Goal: Task Accomplishment & Management: Complete application form

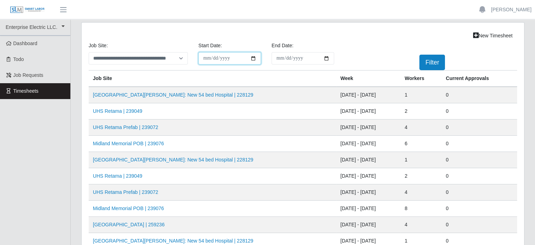
click at [253, 57] on input "**********" at bounding box center [229, 58] width 63 height 12
type input "**********"
click at [329, 57] on input "End Date:" at bounding box center [303, 58] width 63 height 12
type input "**********"
click at [425, 58] on button "Filter" at bounding box center [432, 62] width 26 height 15
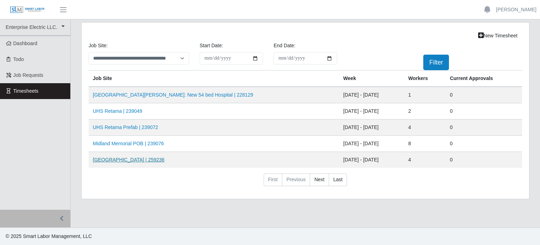
click at [144, 159] on link "HCA Methodist Hospital | 259236" at bounding box center [129, 160] width 72 height 6
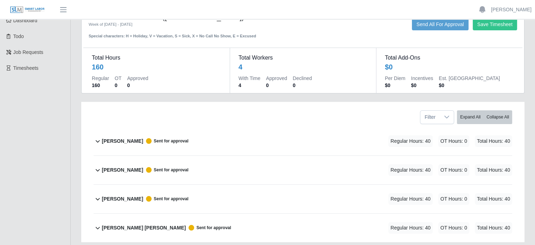
scroll to position [35, 0]
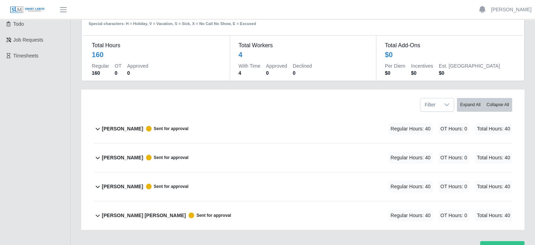
click at [122, 129] on b "[PERSON_NAME]" at bounding box center [122, 128] width 41 height 7
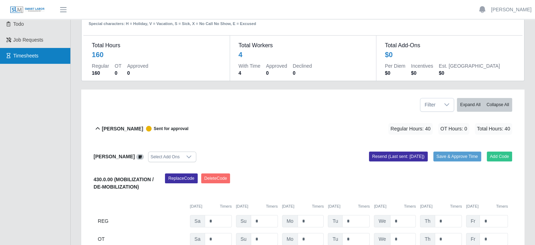
click at [29, 57] on span "Timesheets" at bounding box center [25, 56] width 25 height 6
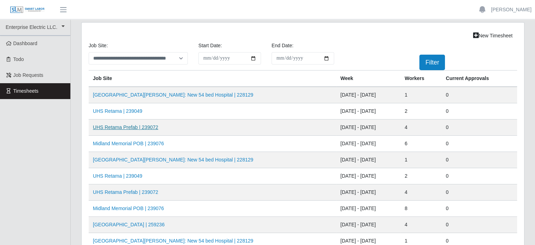
click at [120, 128] on link "UHS Retama Prefab | 239072" at bounding box center [125, 127] width 65 height 6
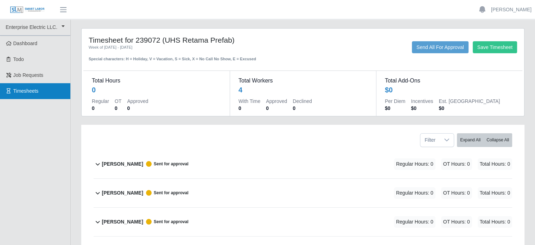
click at [14, 88] on span "Timesheets" at bounding box center [25, 91] width 25 height 6
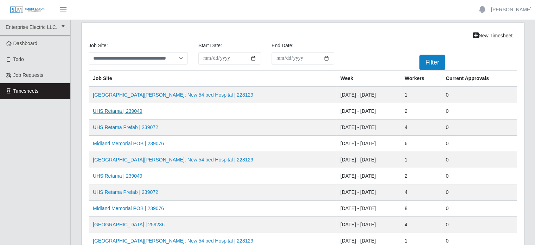
click at [120, 111] on link "UHS Retama | 239049" at bounding box center [118, 111] width 50 height 6
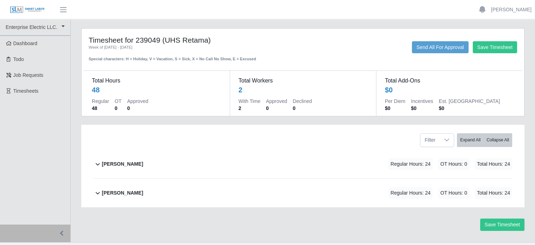
click at [124, 163] on b "[PERSON_NAME]" at bounding box center [122, 163] width 41 height 7
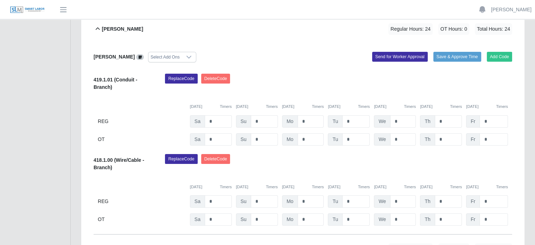
scroll to position [141, 0]
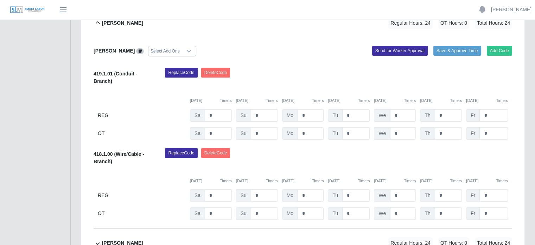
drag, startPoint x: 271, startPoint y: 4, endPoint x: 177, endPoint y: 179, distance: 198.5
click at [177, 179] on div "[DATE] Timers [DATE] Timers [DATE] Timers [DATE] Timers [DATE] Timers [DATE] Ti…" at bounding box center [303, 176] width 419 height 14
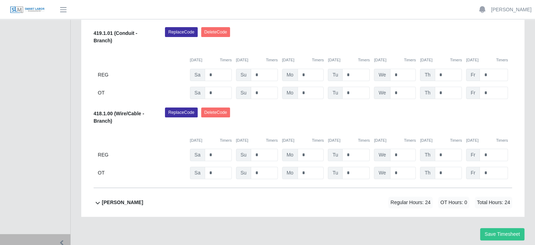
scroll to position [205, 0]
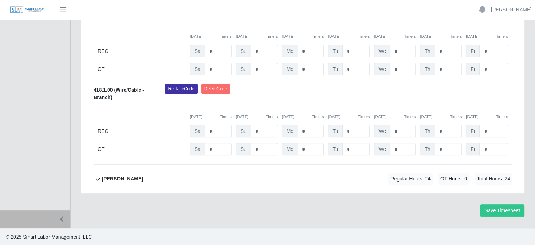
click at [130, 182] on div "[PERSON_NAME]" at bounding box center [122, 179] width 41 height 12
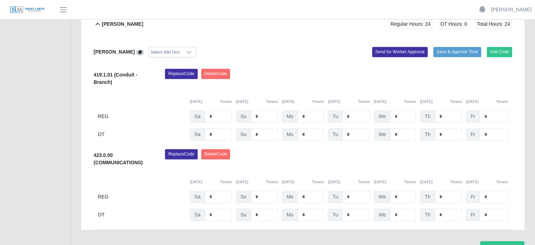
scroll to position [395, 0]
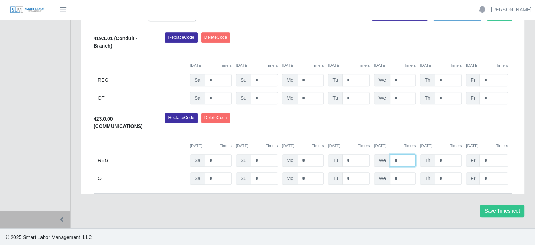
drag, startPoint x: 394, startPoint y: 161, endPoint x: 380, endPoint y: 158, distance: 14.8
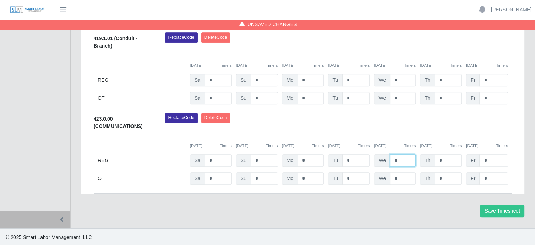
type input "*"
drag, startPoint x: 439, startPoint y: 157, endPoint x: 445, endPoint y: 159, distance: 6.5
click at [445, 159] on input "*" at bounding box center [448, 160] width 27 height 12
type input "*"
drag, startPoint x: 487, startPoint y: 176, endPoint x: 480, endPoint y: 175, distance: 7.1
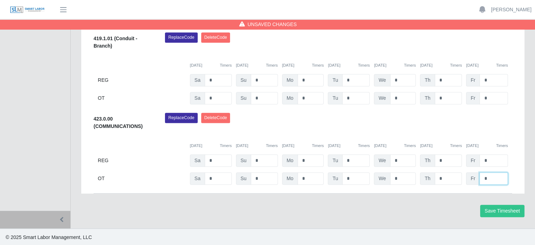
type input "*"
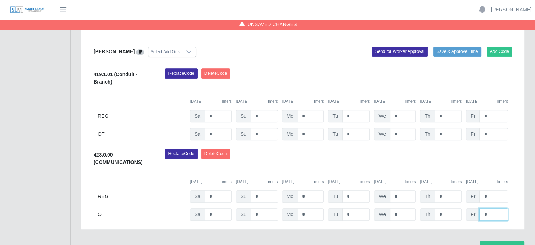
scroll to position [317, 0]
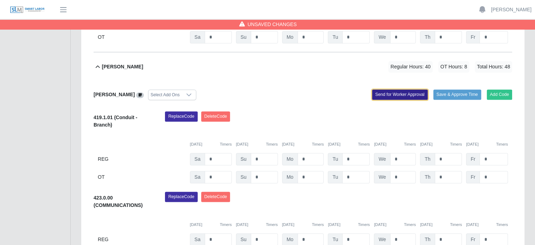
click at [398, 94] on button "Send for Worker Approval" at bounding box center [400, 94] width 56 height 10
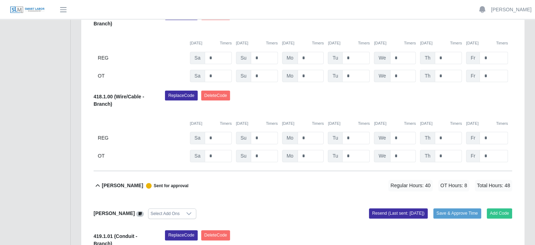
scroll to position [211, 0]
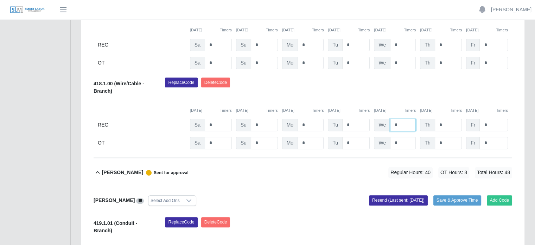
drag, startPoint x: 402, startPoint y: 123, endPoint x: 383, endPoint y: 118, distance: 20.4
click at [383, 51] on div "We *" at bounding box center [395, 45] width 42 height 12
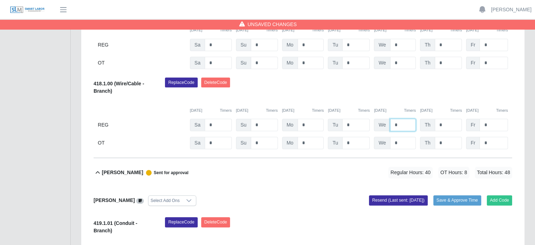
type input "*"
drag, startPoint x: 440, startPoint y: 124, endPoint x: 431, endPoint y: 122, distance: 9.4
click at [431, 51] on div "Th *" at bounding box center [441, 45] width 42 height 12
type input "*"
drag, startPoint x: 490, startPoint y: 143, endPoint x: 470, endPoint y: 141, distance: 20.2
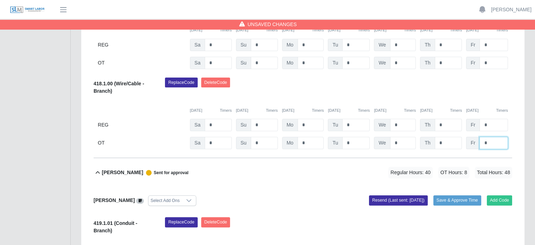
click at [472, 51] on div "Fr *" at bounding box center [487, 45] width 42 height 12
type input "*"
drag, startPoint x: 499, startPoint y: 124, endPoint x: 491, endPoint y: 130, distance: 9.6
click at [499, 125] on input "*" at bounding box center [494, 125] width 28 height 12
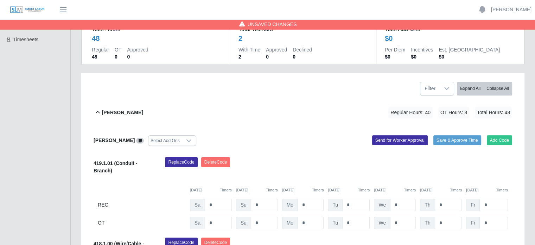
scroll to position [35, 0]
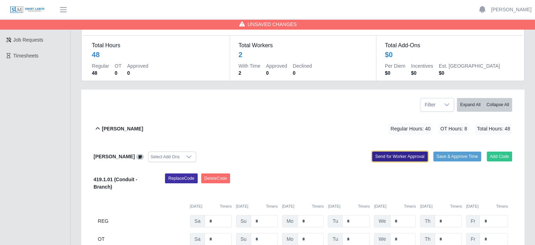
click at [388, 156] on button "Send for Worker Approval" at bounding box center [400, 156] width 56 height 10
